Goal: Task Accomplishment & Management: Use online tool/utility

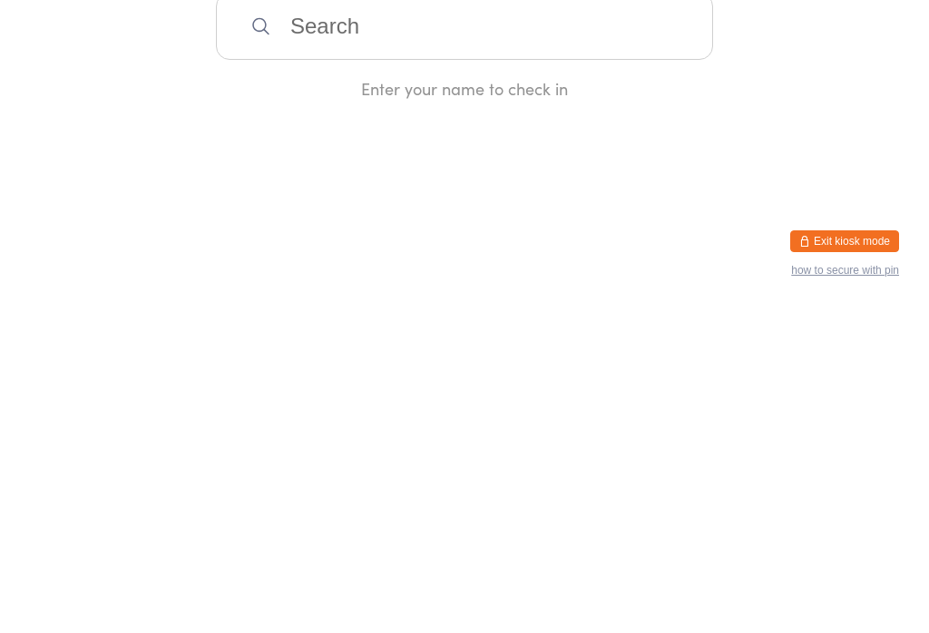
click at [481, 385] on input "search" at bounding box center [464, 352] width 497 height 67
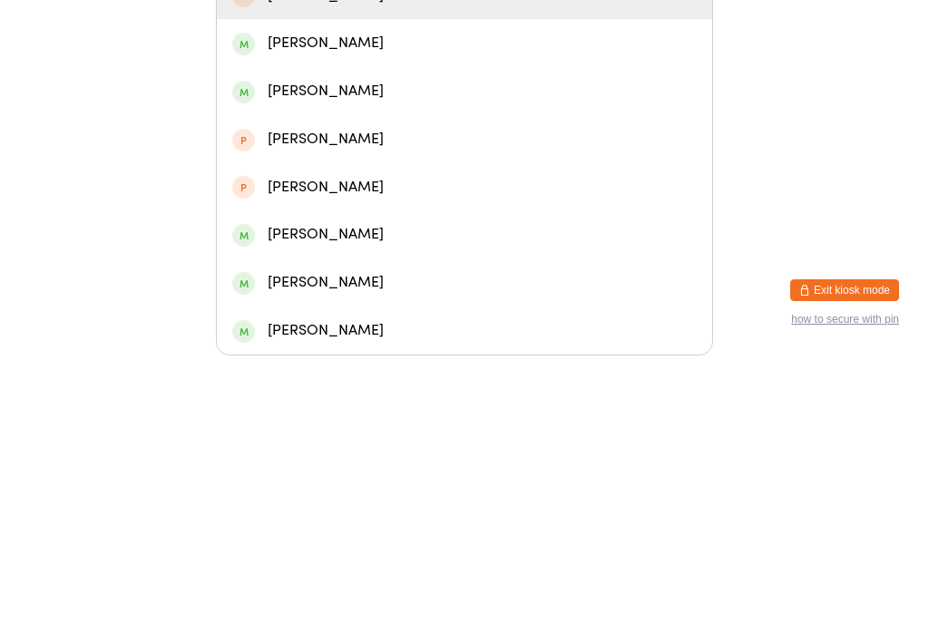
type input "Lia"
click at [236, 358] on span at bounding box center [243, 369] width 23 height 23
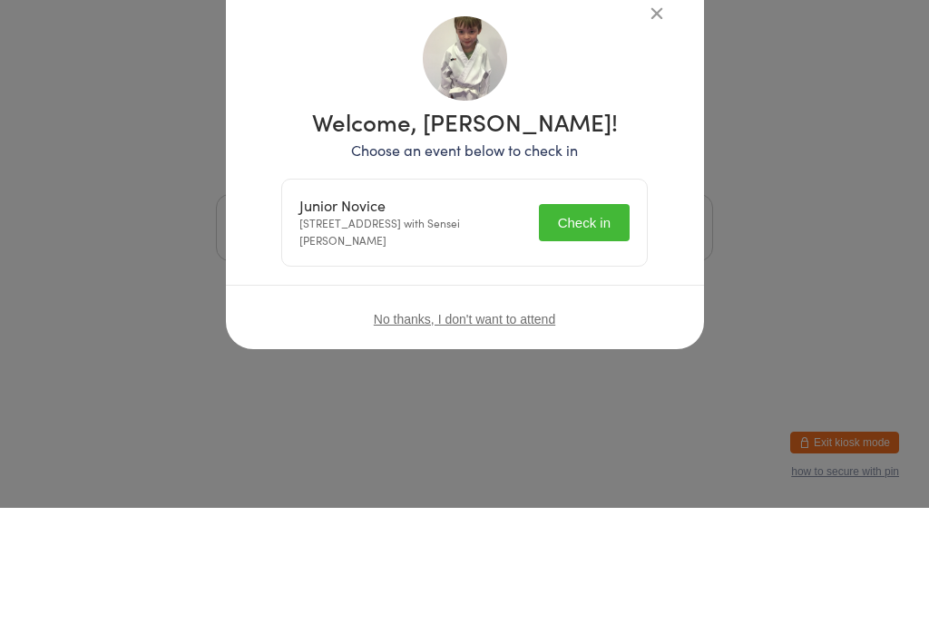
click at [553, 410] on div "No thanks, I don't want to attend" at bounding box center [465, 444] width 478 height 68
click at [574, 410] on div "No thanks, I don't want to attend" at bounding box center [465, 444] width 478 height 68
click at [592, 410] on div "No thanks, I don't want to attend" at bounding box center [465, 444] width 478 height 68
click at [570, 329] on button "Check in" at bounding box center [584, 347] width 91 height 37
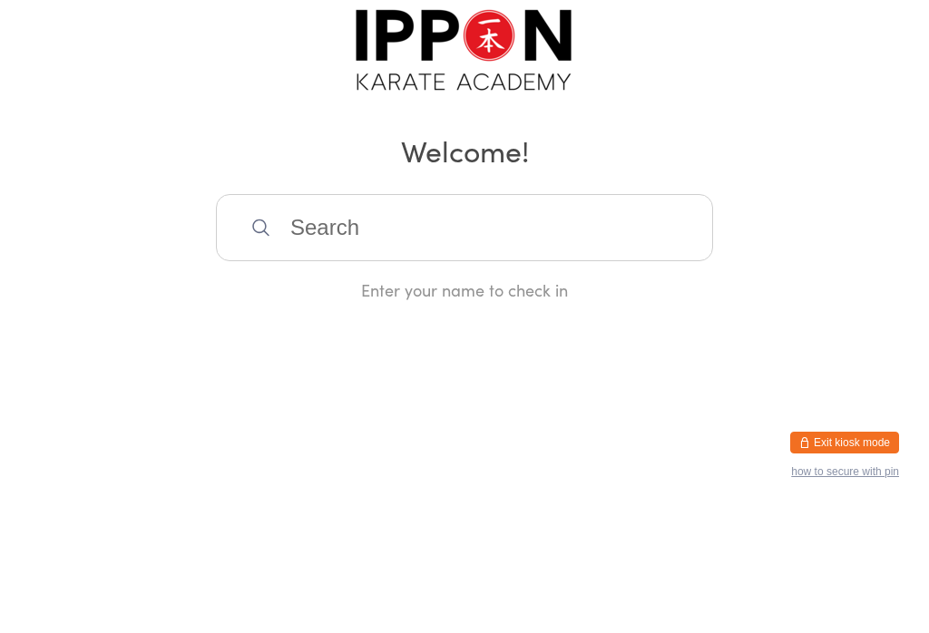
click at [640, 143] on div "Manual search Scanner input Check Out Welcome! Enter your name to check in" at bounding box center [464, 213] width 929 height 426
click at [645, 344] on input "search" at bounding box center [464, 352] width 497 height 67
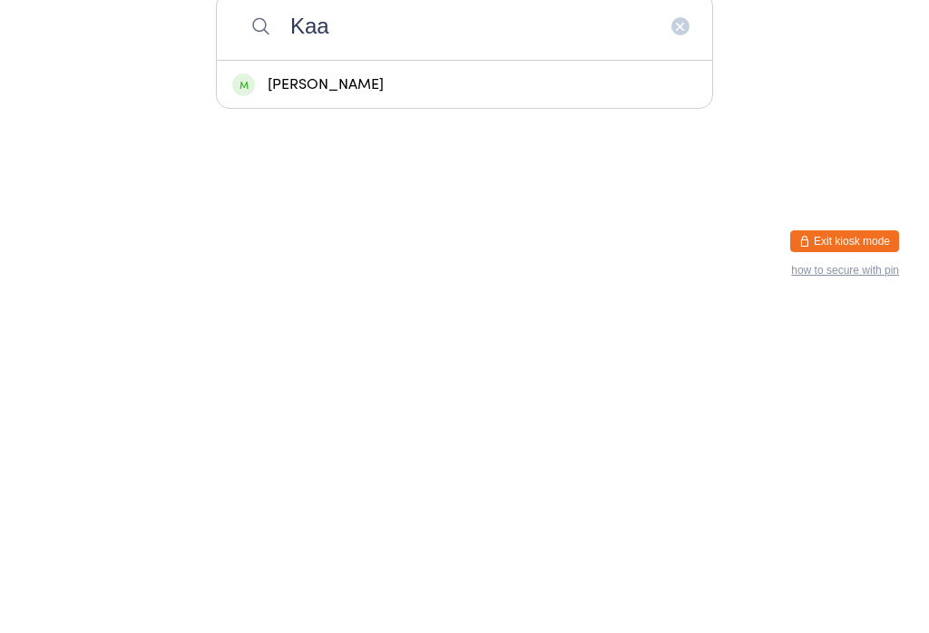
type input "Kaa"
click at [254, 399] on div "[PERSON_NAME]" at bounding box center [464, 411] width 464 height 24
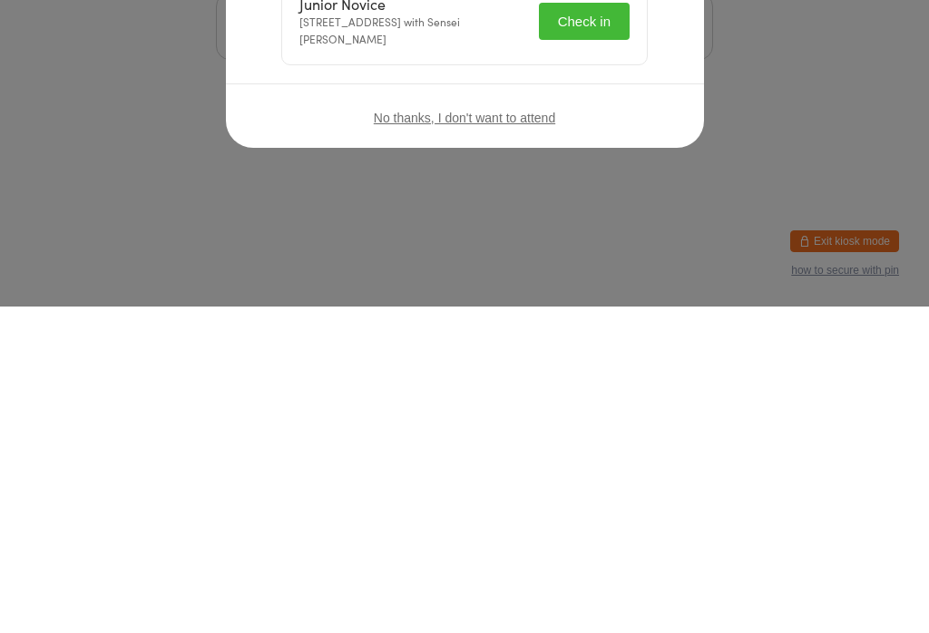
click at [539, 329] on button "Check in" at bounding box center [584, 347] width 91 height 37
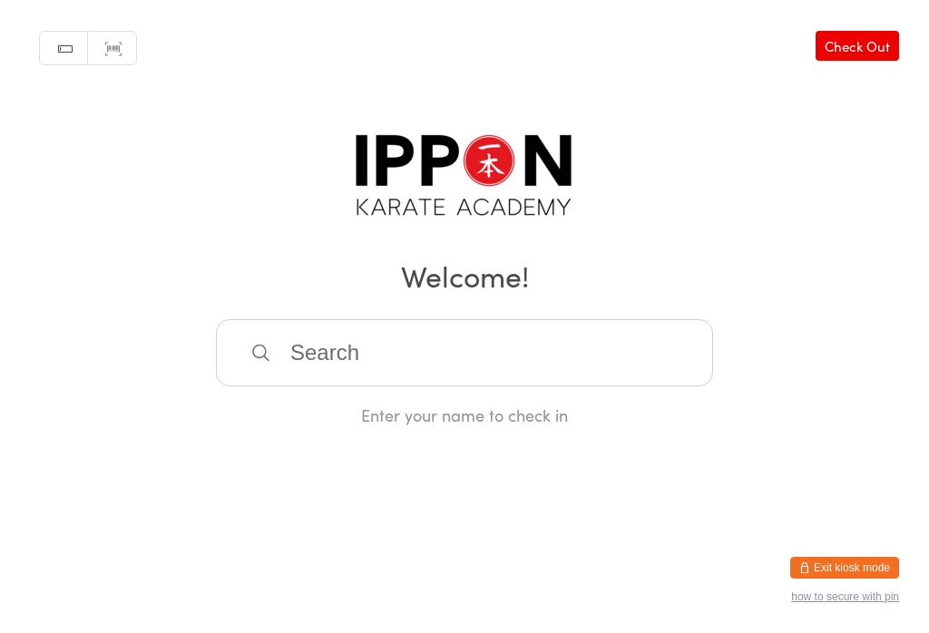
click at [504, 339] on input "search" at bounding box center [464, 352] width 497 height 67
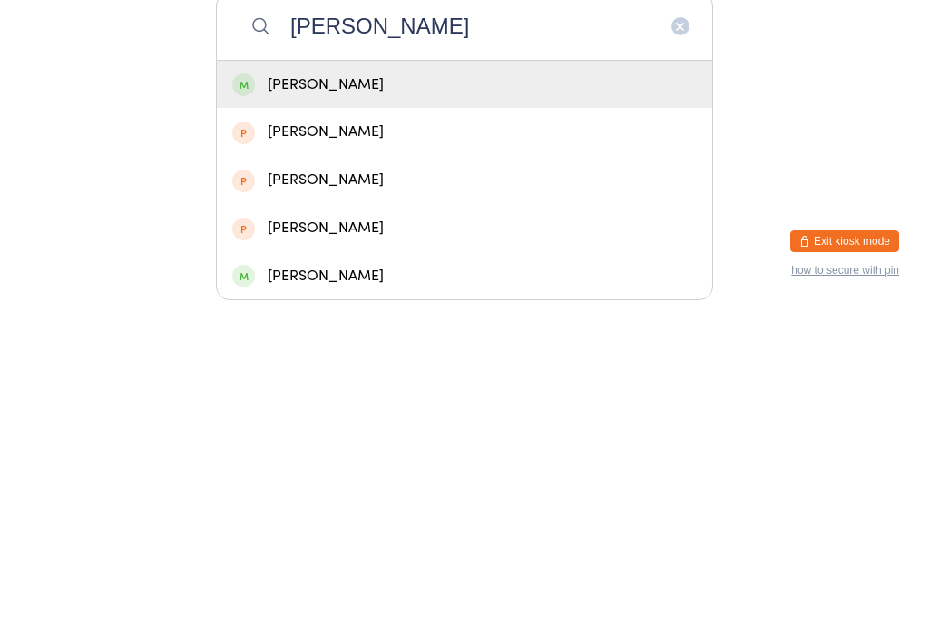
type input "[PERSON_NAME]"
click at [436, 399] on div "[PERSON_NAME]" at bounding box center [464, 411] width 464 height 24
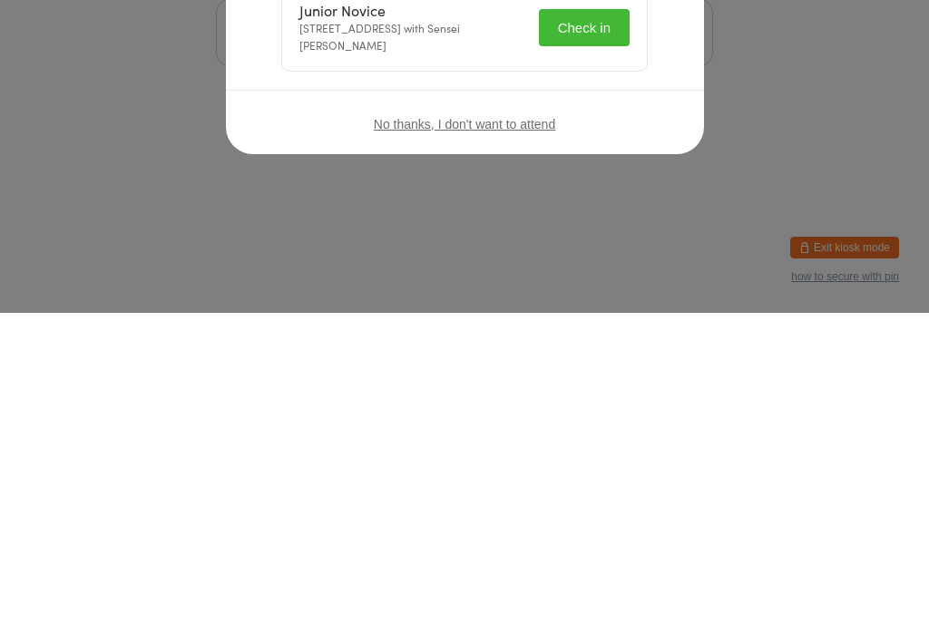
click at [586, 344] on button "Check in" at bounding box center [584, 347] width 91 height 37
click at [577, 345] on div "Checked in successfully!" at bounding box center [578, 348] width 103 height 34
